Goal: Information Seeking & Learning: Stay updated

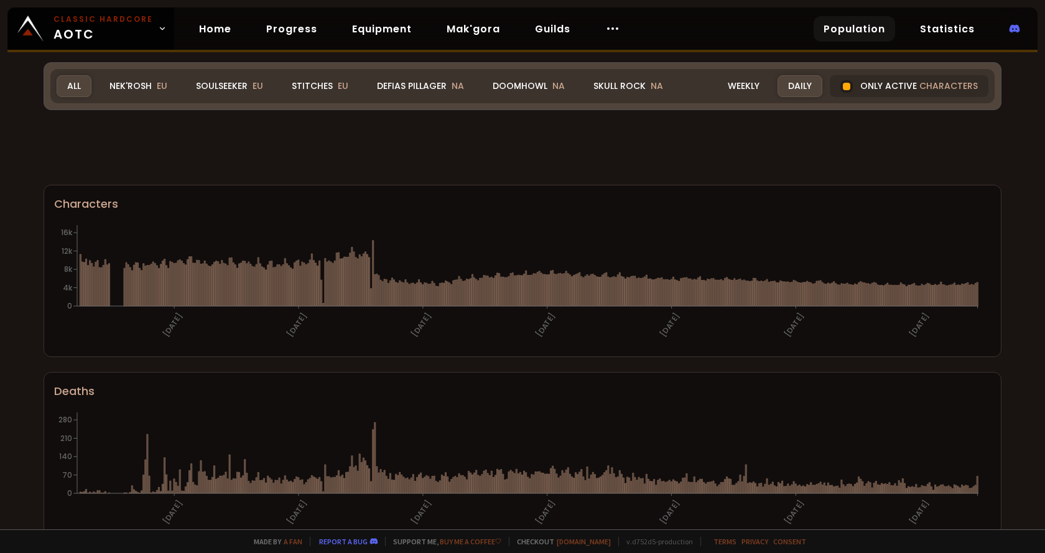
scroll to position [66, 0]
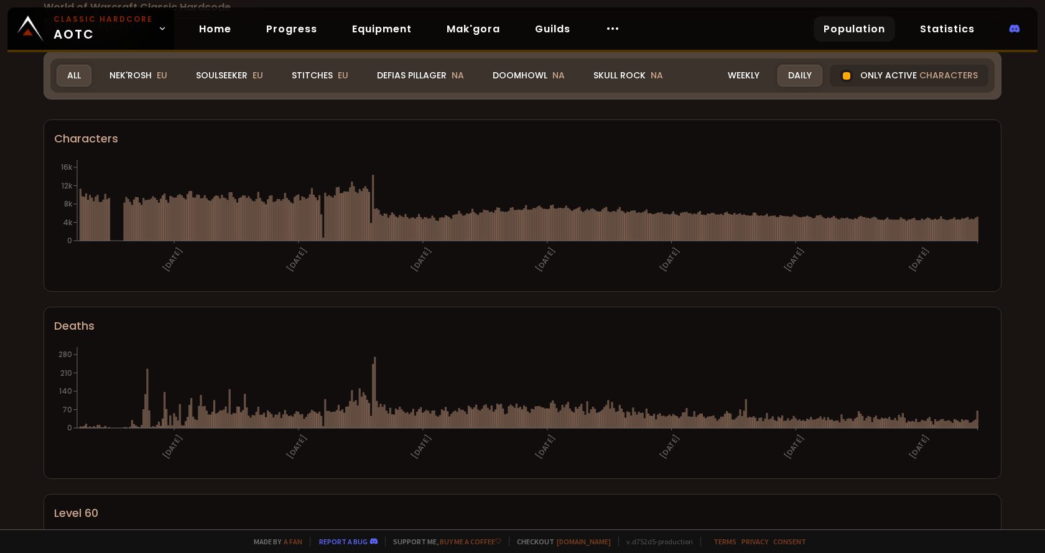
click at [420, 37] on h1 "World of Warcraft Classic Hardcode Population" at bounding box center [523, 19] width 958 height 34
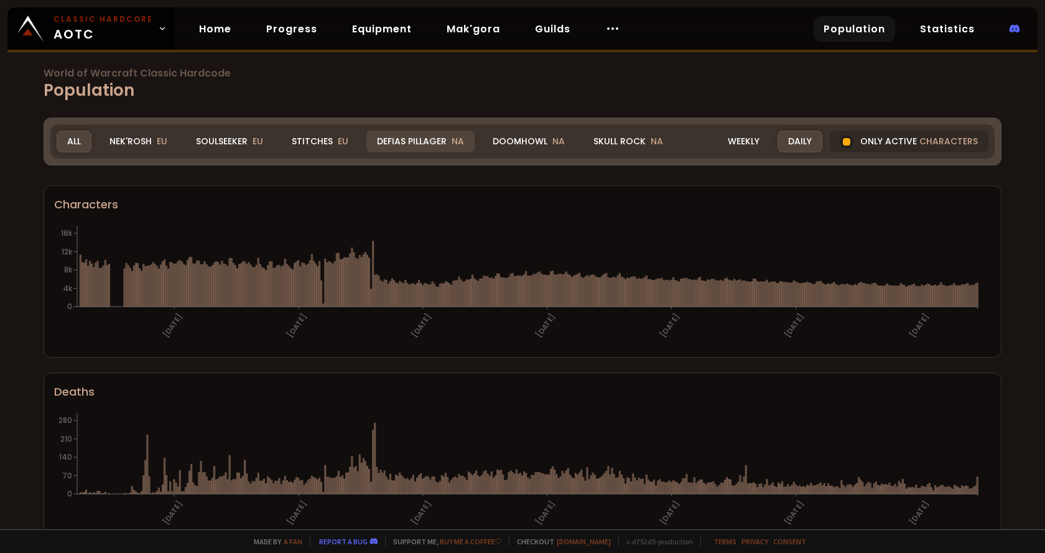
click at [425, 136] on div "Defias Pillager NA" at bounding box center [420, 142] width 108 height 22
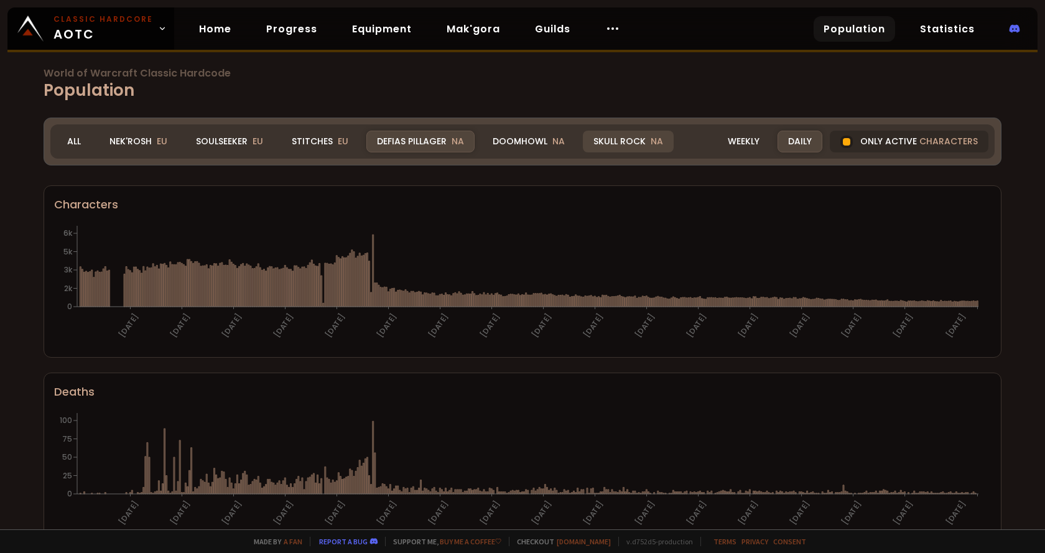
click at [599, 142] on div "Skull Rock NA" at bounding box center [628, 142] width 91 height 22
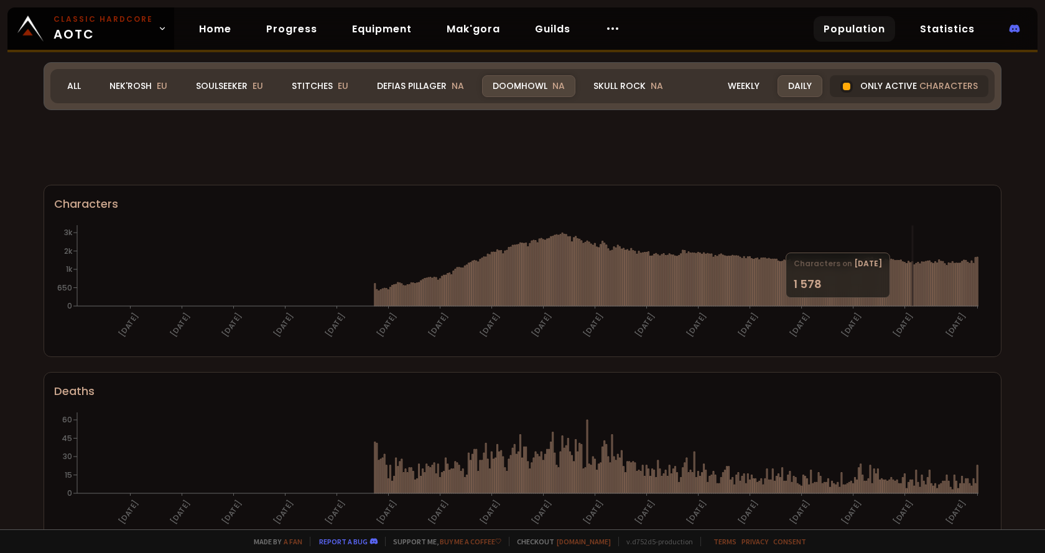
scroll to position [716, 0]
